Goal: Information Seeking & Learning: Compare options

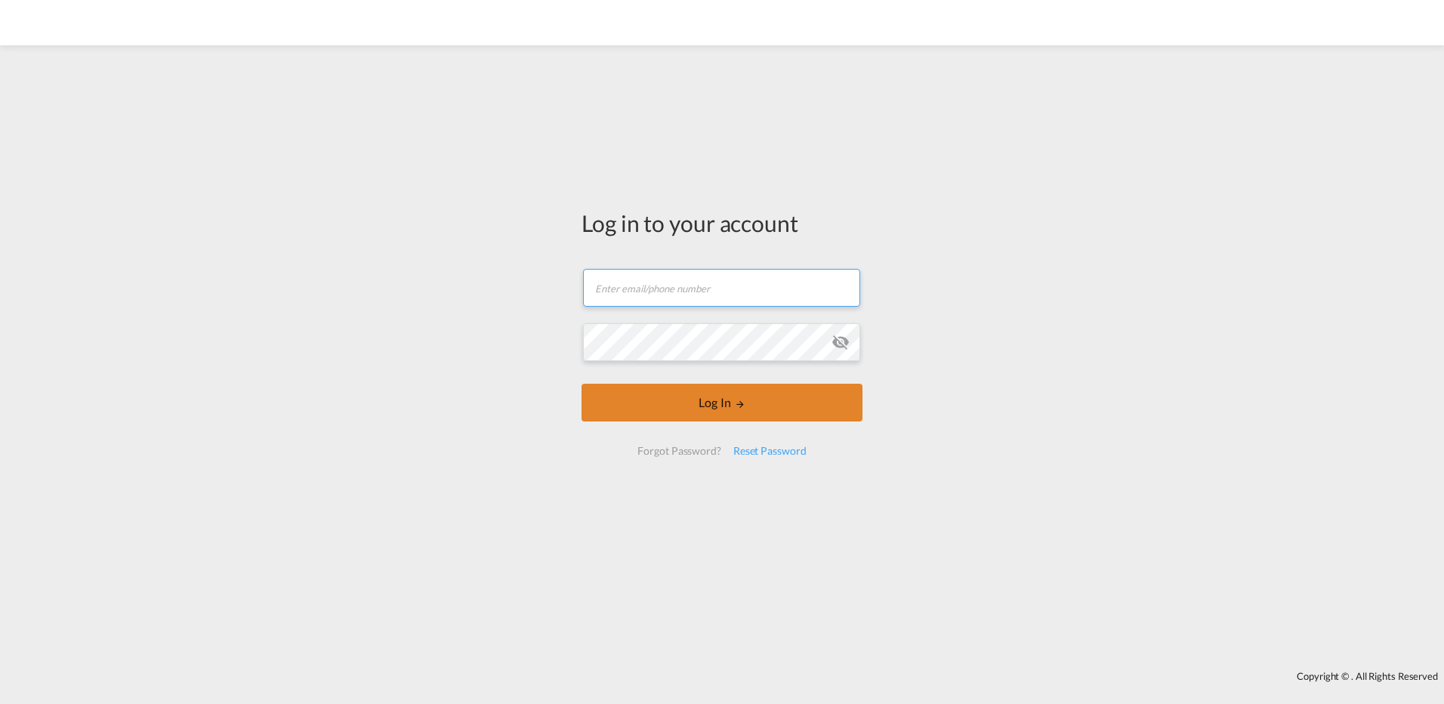
type input "[PERSON_NAME][EMAIL_ADDRESS][DOMAIN_NAME]"
click at [727, 403] on button "Log In" at bounding box center [722, 403] width 281 height 38
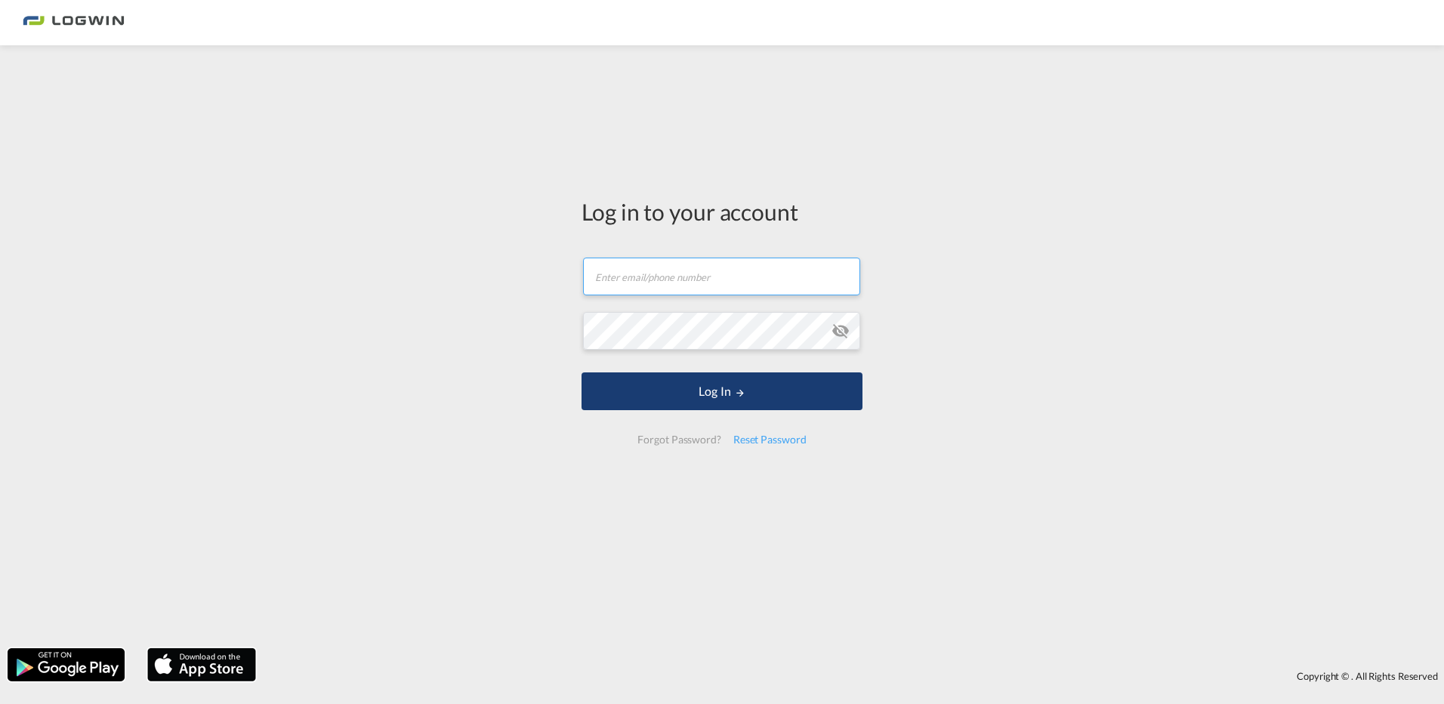
type input "[PERSON_NAME][EMAIL_ADDRESS][DOMAIN_NAME]"
click at [731, 409] on button "Log In" at bounding box center [722, 391] width 281 height 38
